Goal: Transaction & Acquisition: Purchase product/service

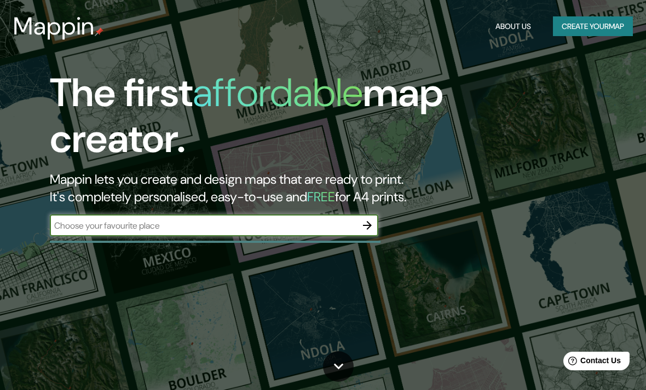
click at [247, 226] on input "text" at bounding box center [203, 226] width 307 height 13
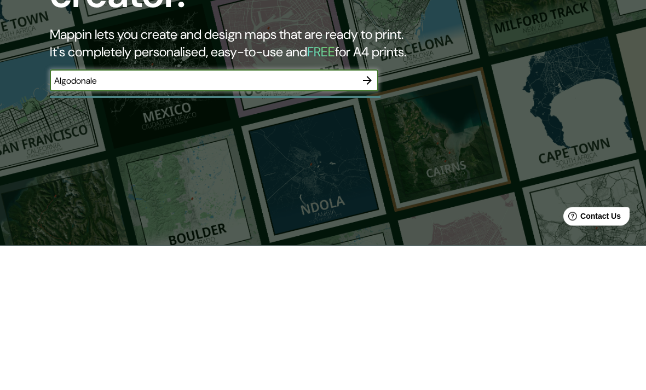
type input "Algodonales"
click at [367, 221] on icon "button" at bounding box center [367, 225] width 9 height 9
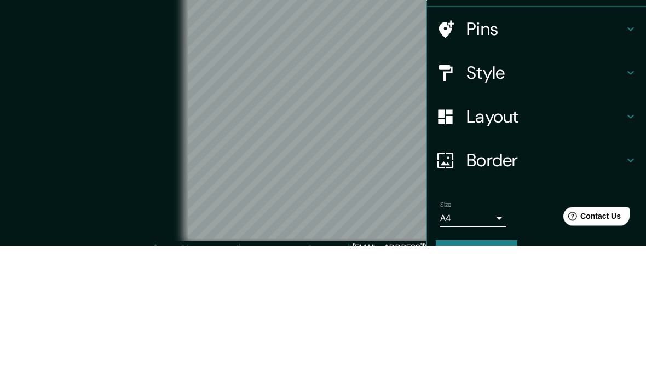
scroll to position [45, 0]
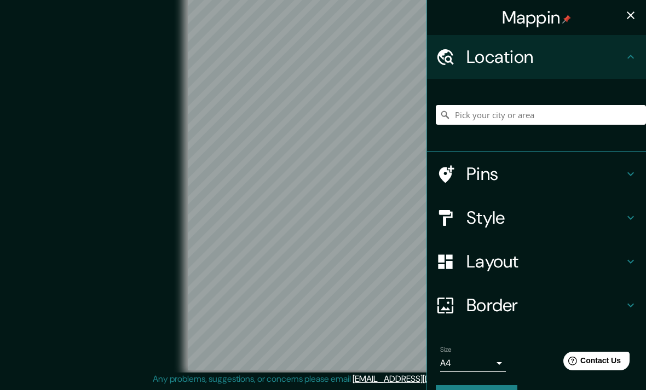
click at [631, 219] on icon at bounding box center [631, 218] width 7 height 4
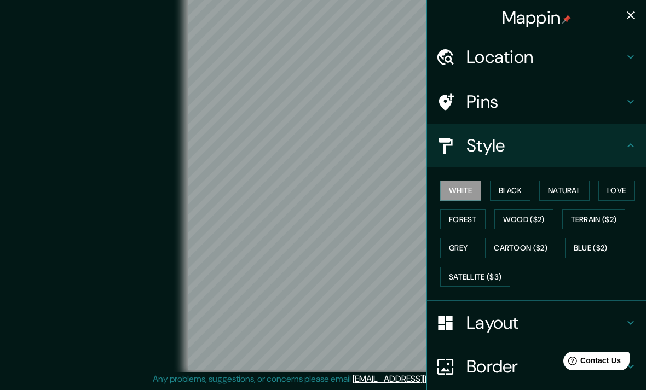
click at [567, 187] on button "Natural" at bounding box center [564, 191] width 50 height 20
click at [629, 57] on icon at bounding box center [631, 57] width 7 height 4
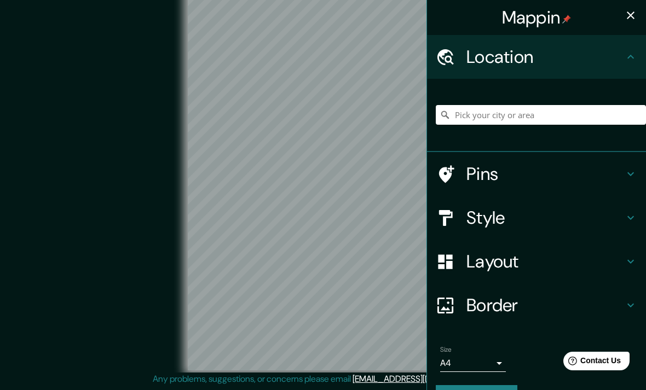
click at [630, 16] on icon "button" at bounding box center [631, 16] width 8 height 8
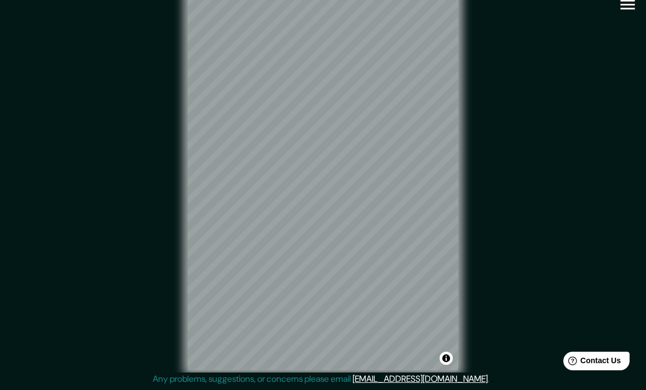
click at [512, 141] on div "© Mapbox © OpenStreetMap Improve this map" at bounding box center [323, 180] width 582 height 352
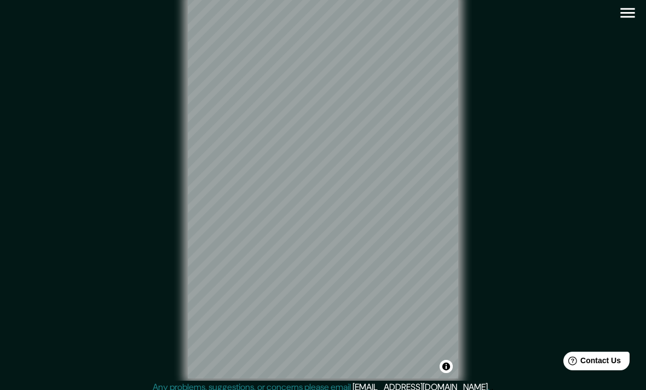
scroll to position [0, 0]
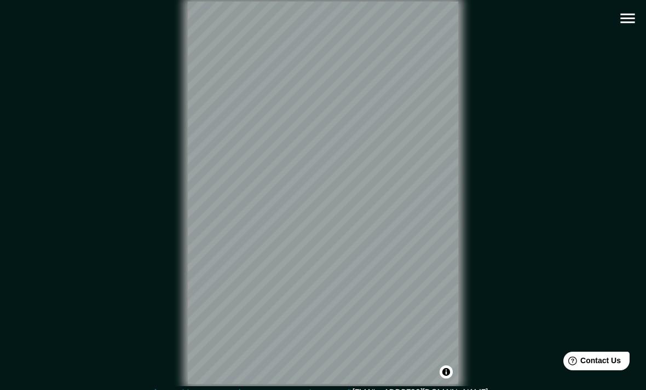
click at [624, 18] on icon "button" at bounding box center [627, 19] width 14 height 10
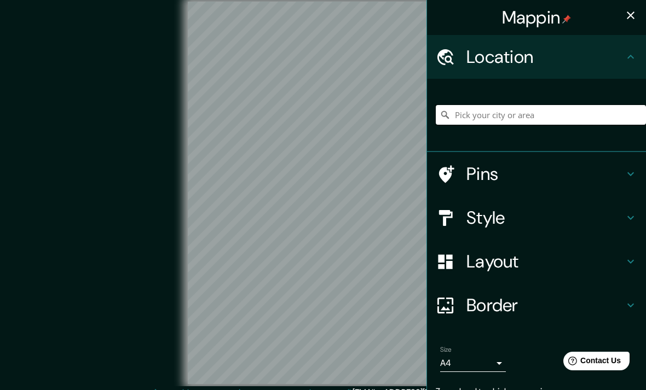
click at [525, 108] on input "Pick your city or area" at bounding box center [541, 115] width 210 height 20
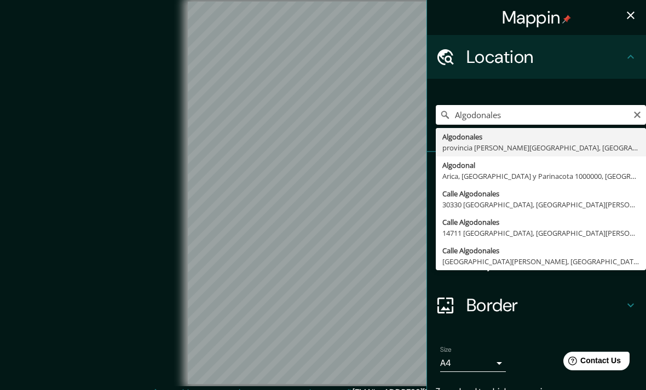
type input "Algodonales, provincia [PERSON_NAME][GEOGRAPHIC_DATA], [GEOGRAPHIC_DATA]"
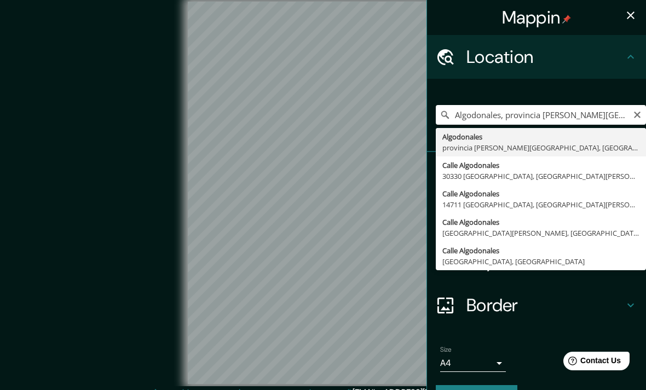
click at [601, 87] on div "Algodonales, [GEOGRAPHIC_DATA][PERSON_NAME], [GEOGRAPHIC_DATA] Algodonales [GEO…" at bounding box center [536, 115] width 219 height 73
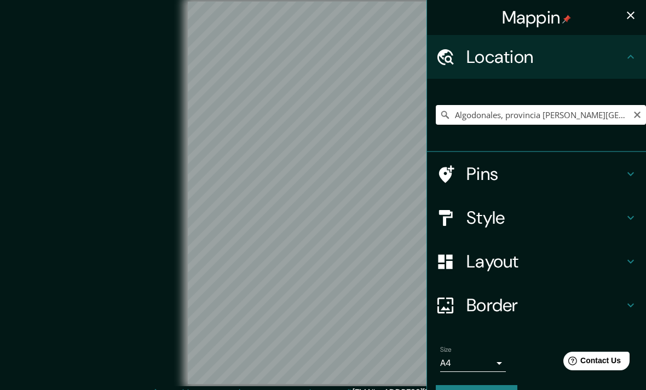
click at [589, 304] on h4 "Border" at bounding box center [546, 306] width 158 height 22
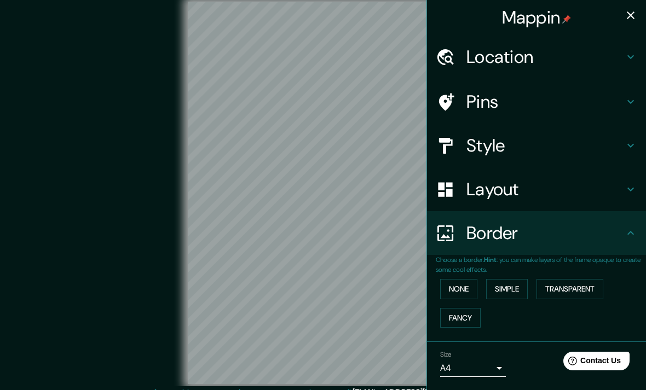
click at [464, 283] on button "None" at bounding box center [458, 289] width 37 height 20
click at [508, 286] on button "Simple" at bounding box center [507, 289] width 42 height 20
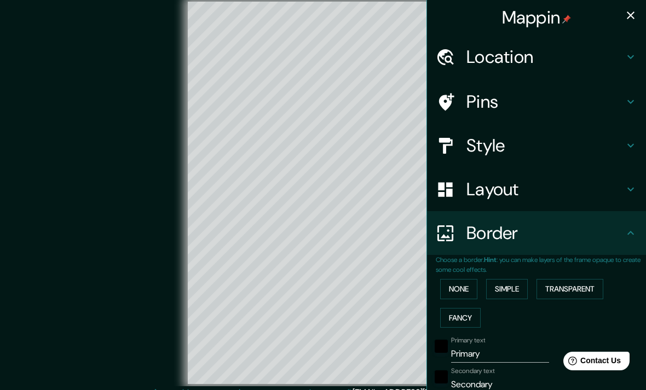
click at [574, 287] on button "Transparent" at bounding box center [570, 289] width 67 height 20
click at [477, 283] on button "None" at bounding box center [458, 289] width 37 height 20
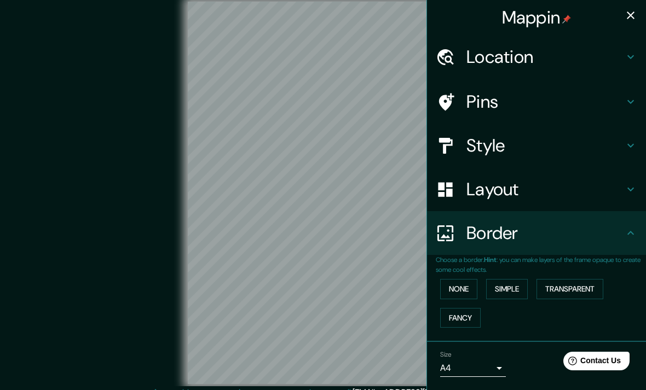
click at [630, 232] on icon at bounding box center [630, 233] width 13 height 13
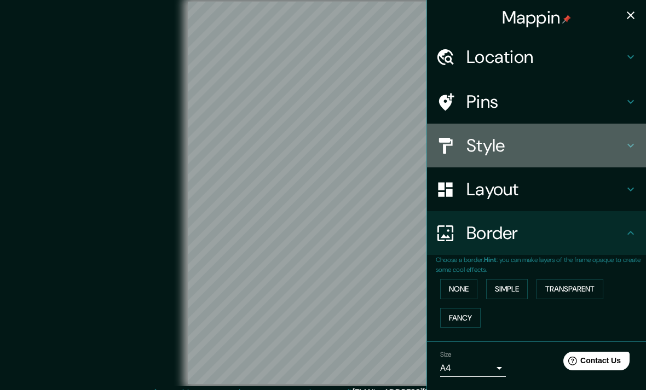
click at [620, 146] on h4 "Style" at bounding box center [546, 146] width 158 height 22
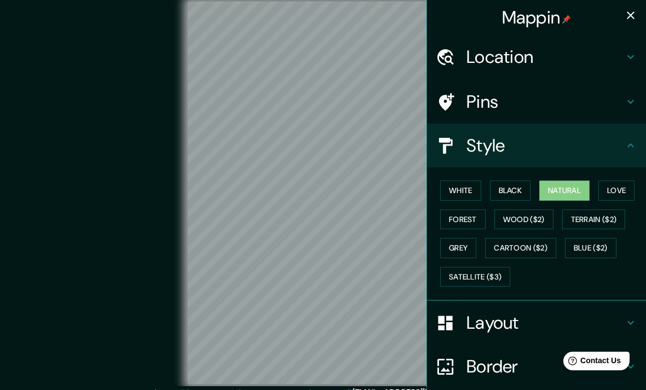
click at [474, 217] on button "Forest" at bounding box center [462, 220] width 45 height 20
click at [576, 187] on button "Natural" at bounding box center [564, 191] width 50 height 20
click at [634, 148] on icon at bounding box center [630, 145] width 13 height 13
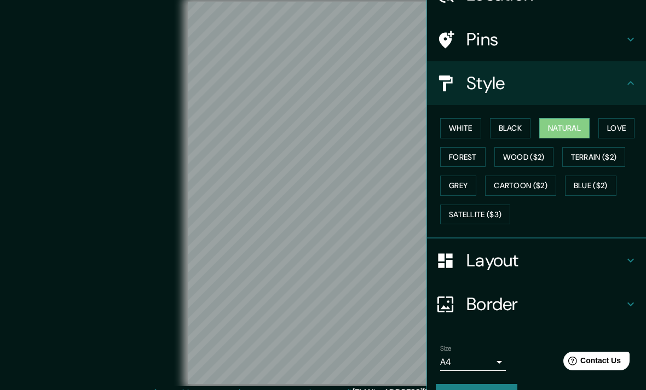
scroll to position [78, 0]
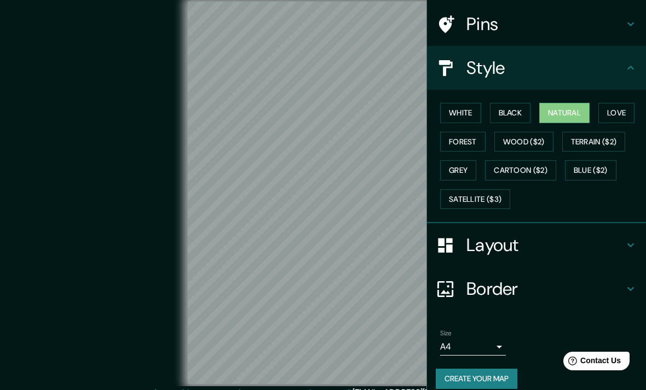
click at [572, 289] on h4 "Border" at bounding box center [546, 289] width 158 height 22
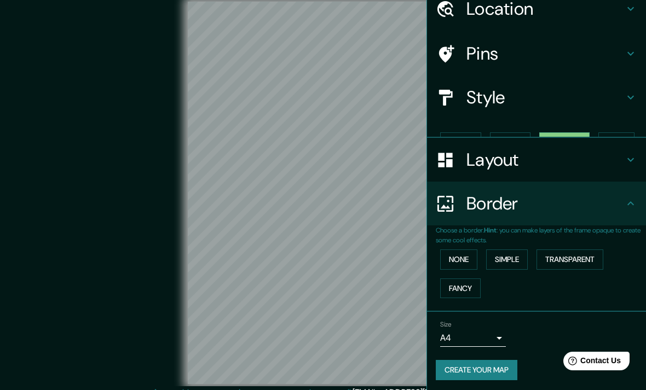
scroll to position [30, 0]
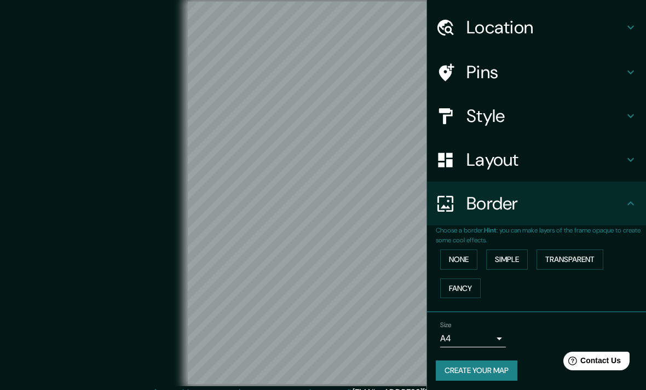
click at [624, 203] on h4 "Border" at bounding box center [546, 204] width 158 height 22
click at [622, 162] on h4 "Layout" at bounding box center [546, 160] width 158 height 22
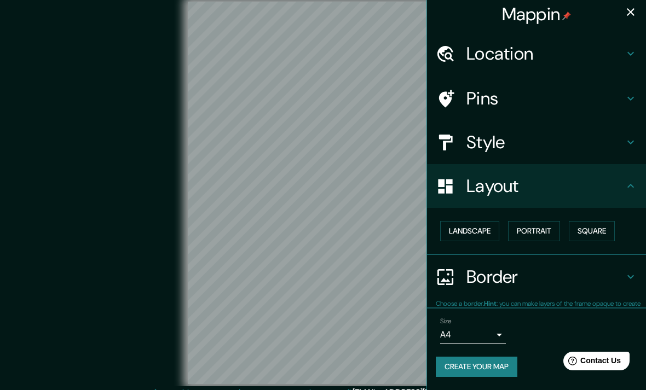
scroll to position [0, 0]
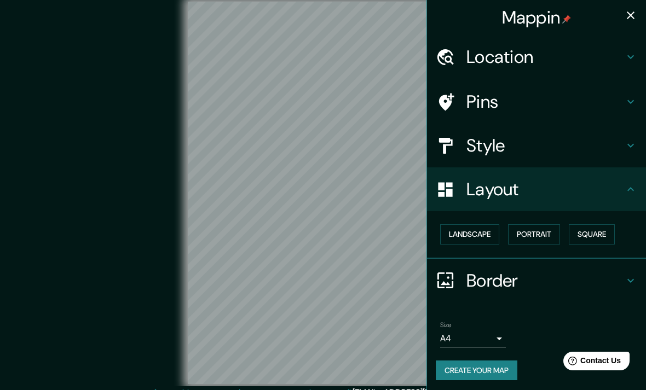
click at [620, 184] on h4 "Layout" at bounding box center [546, 190] width 158 height 22
click at [485, 228] on button "Landscape" at bounding box center [469, 235] width 59 height 20
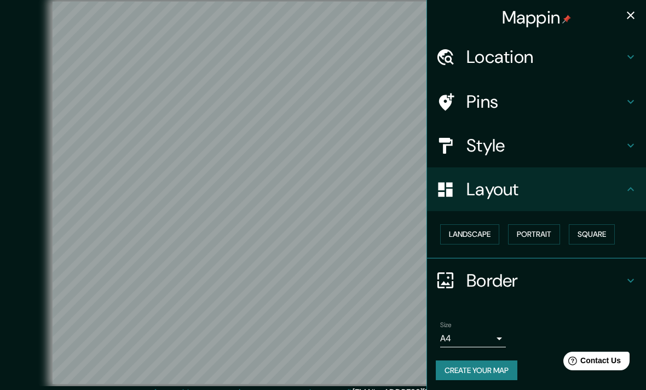
click at [630, 192] on icon at bounding box center [630, 189] width 13 height 13
click at [634, 55] on icon at bounding box center [630, 56] width 13 height 13
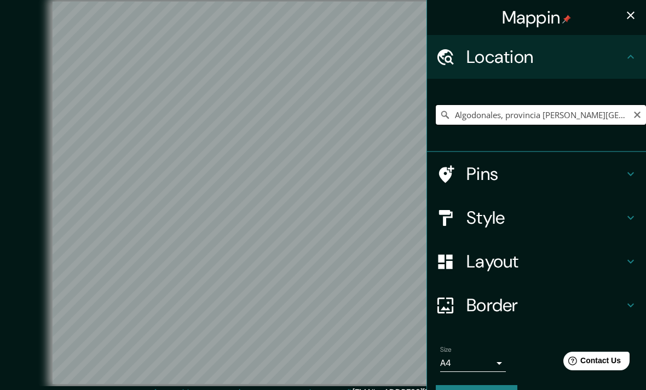
click at [581, 120] on input "Algodonales, provincia [PERSON_NAME][GEOGRAPHIC_DATA], [GEOGRAPHIC_DATA]" at bounding box center [541, 115] width 210 height 20
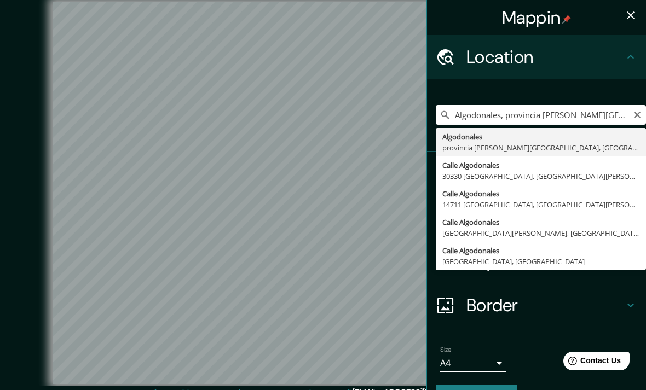
click at [638, 118] on icon "Clear" at bounding box center [637, 115] width 9 height 9
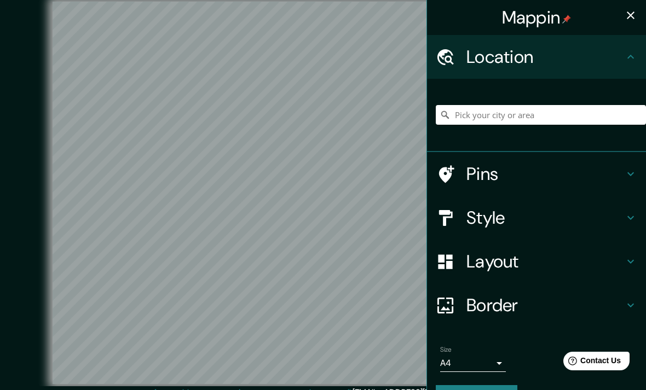
click at [482, 174] on h4 "Pins" at bounding box center [546, 174] width 158 height 22
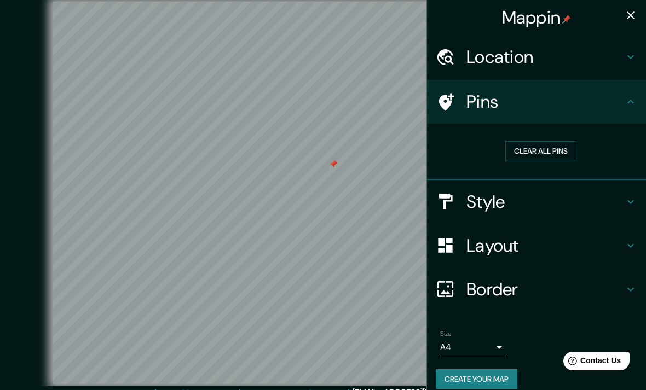
click at [332, 169] on div at bounding box center [333, 164] width 9 height 9
click at [619, 246] on h4 "Layout" at bounding box center [546, 246] width 158 height 22
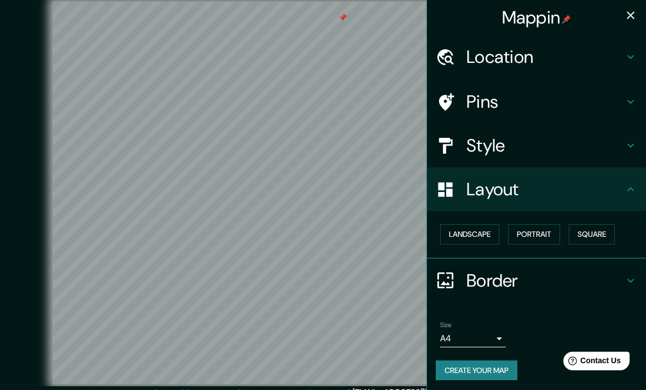
click at [543, 232] on button "Portrait" at bounding box center [534, 235] width 52 height 20
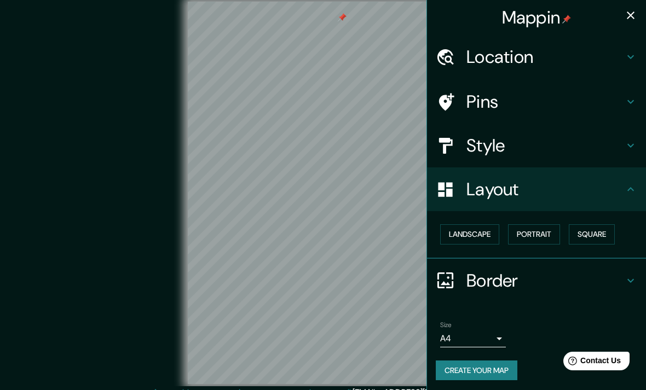
click at [487, 225] on button "Landscape" at bounding box center [469, 235] width 59 height 20
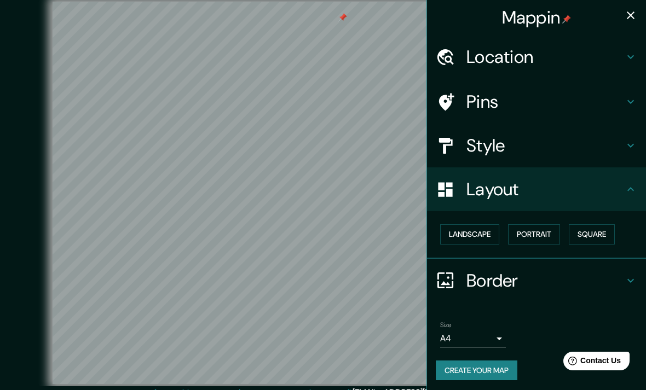
click at [631, 19] on icon "button" at bounding box center [630, 15] width 13 height 13
